Goal: Information Seeking & Learning: Learn about a topic

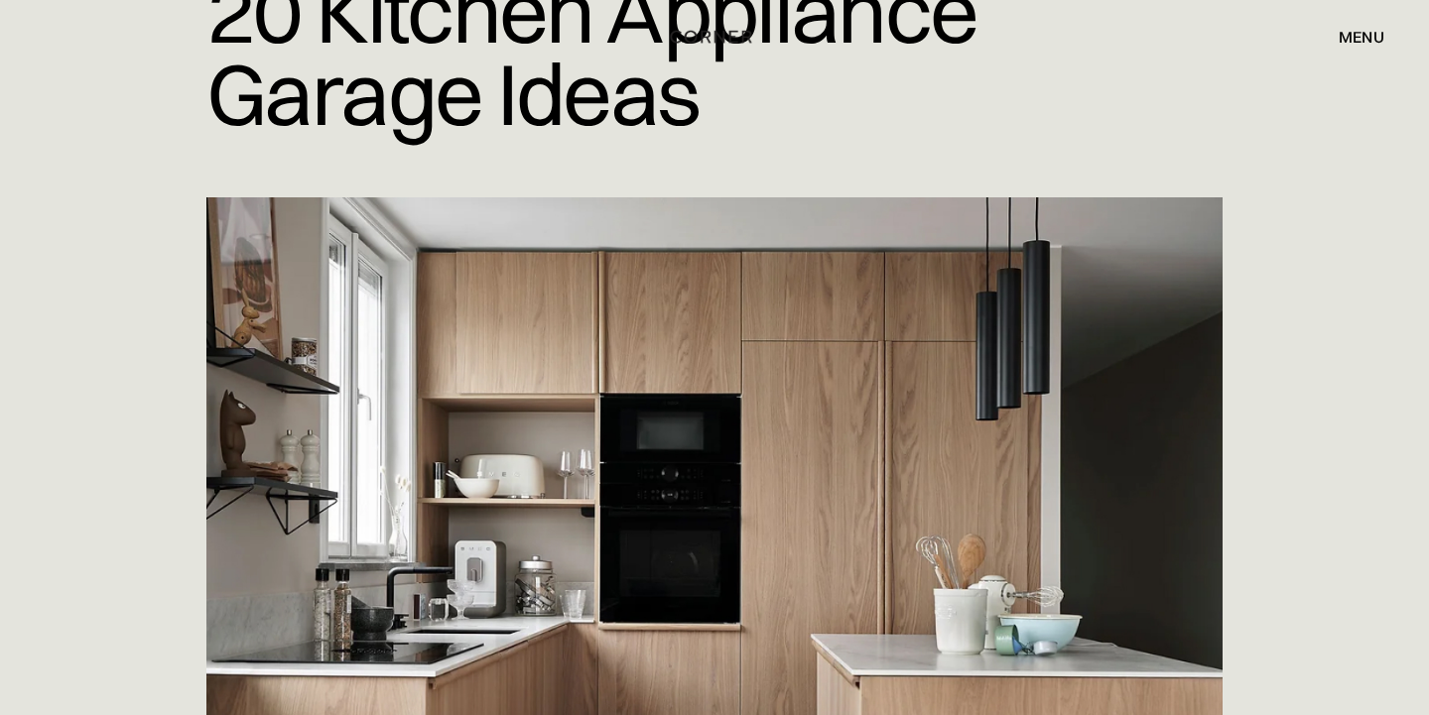
scroll to position [366, 0]
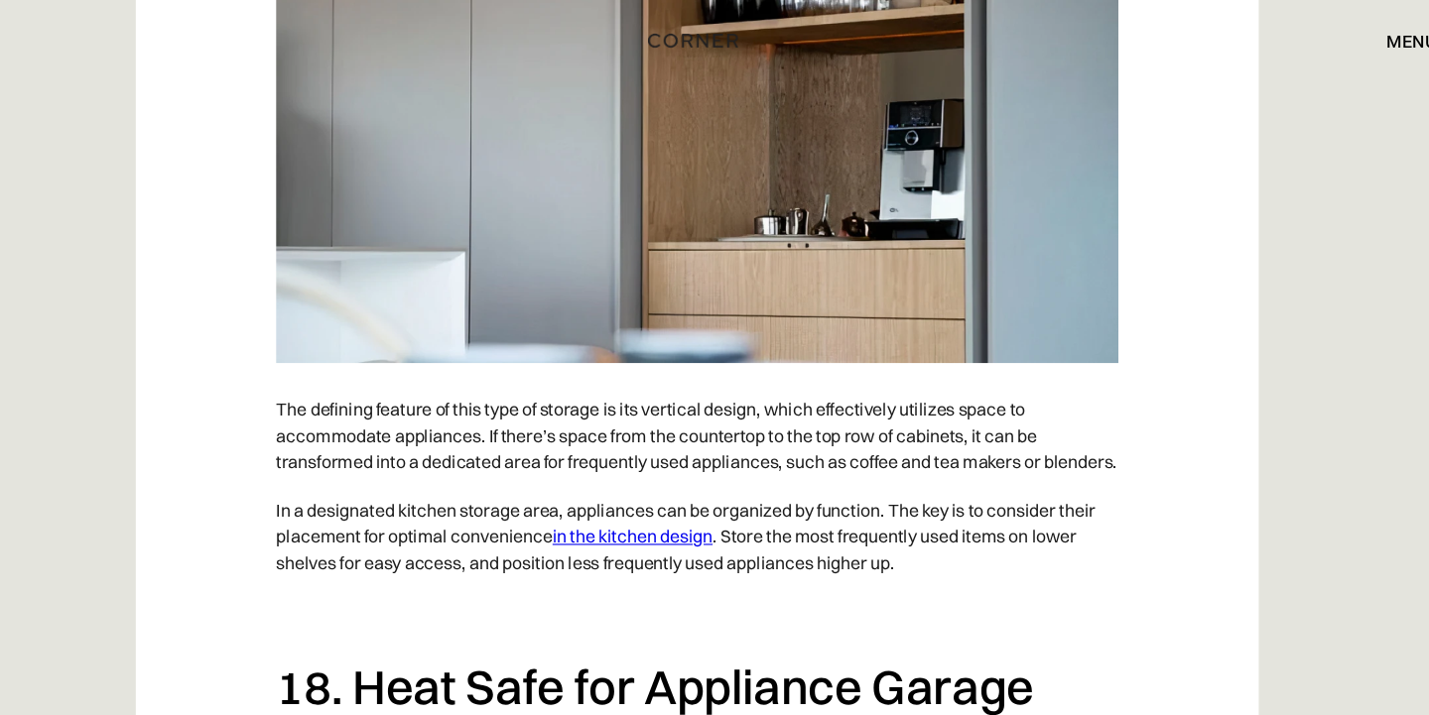
scroll to position [16694, 0]
